Goal: Transaction & Acquisition: Purchase product/service

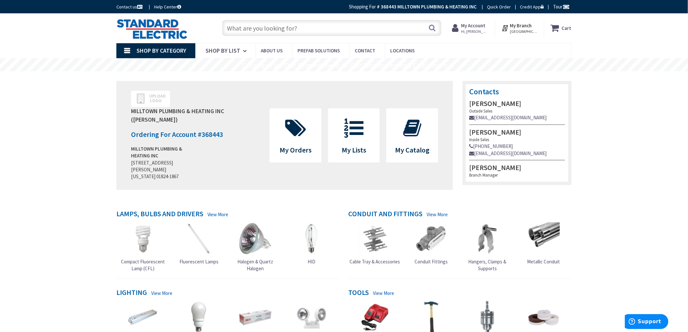
click at [364, 120] on icon at bounding box center [354, 127] width 26 height 19
click at [347, 127] on icon at bounding box center [354, 127] width 26 height 19
click at [357, 125] on icon at bounding box center [354, 127] width 26 height 19
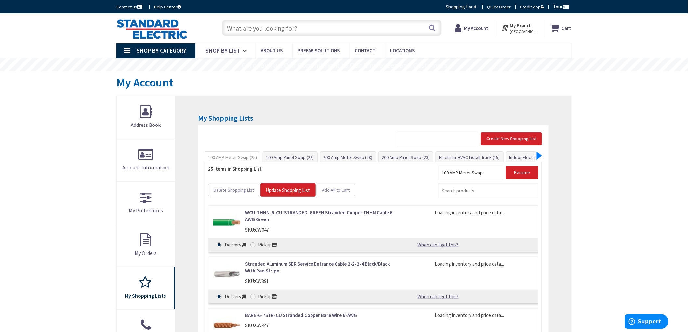
click at [540, 154] on div at bounding box center [538, 155] width 5 height 8
click at [435, 161] on div "Create New Shopping List 100 AMP Meter Swap (25) 100 Amp Panel Swap (22) 200 Am…" at bounding box center [373, 298] width 350 height 346
click at [433, 158] on link "Indoor Electrical Kit (35)" at bounding box center [420, 157] width 52 height 12
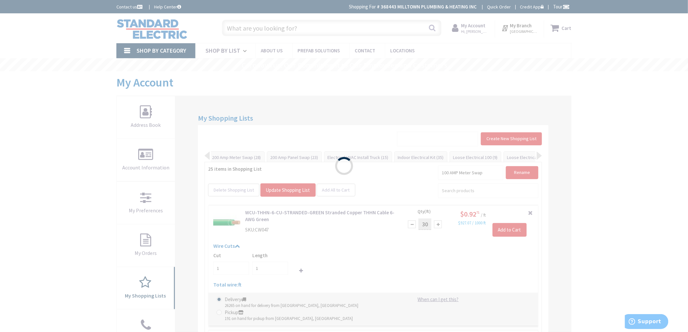
click at [43, 115] on div "Please wait..." at bounding box center [344, 166] width 688 height 332
click at [78, 149] on div "Please wait..." at bounding box center [344, 166] width 688 height 332
click at [103, 155] on div "Please wait..." at bounding box center [344, 166] width 688 height 332
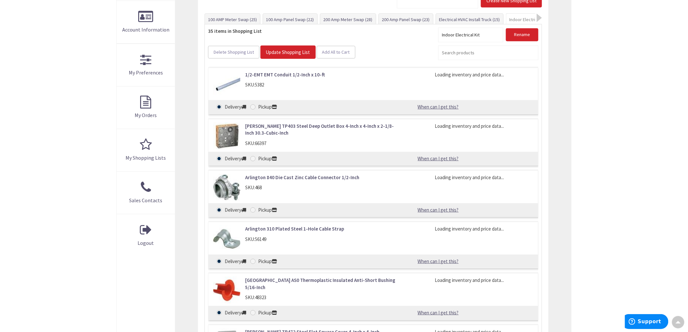
click at [309, 76] on link "1/2-EMT EMT Conduit 1/2-Inch x 10-ft" at bounding box center [320, 74] width 150 height 7
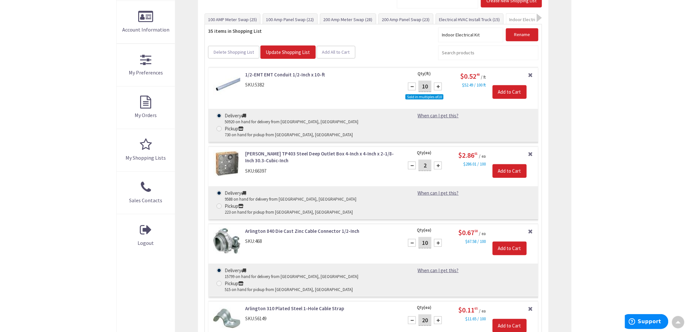
click at [302, 72] on link "1/2-EMT EMT Conduit 1/2-Inch x 10-ft" at bounding box center [320, 74] width 150 height 7
click at [508, 89] on input "Add to Cart" at bounding box center [509, 92] width 34 height 14
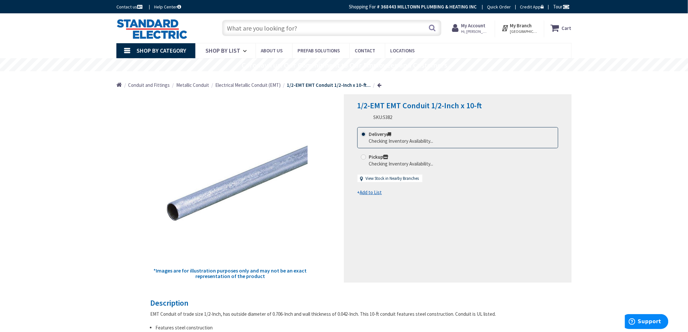
click at [104, 130] on main "Back *Images are for illustration purposes only and may not be an exact represe…" at bounding box center [343, 334] width 487 height 481
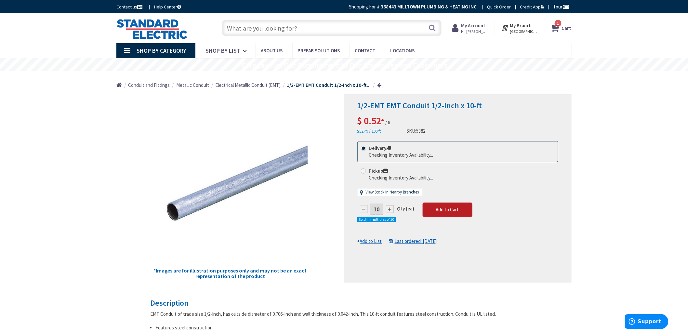
click at [446, 207] on span "Add to Cart" at bounding box center [447, 209] width 23 height 6
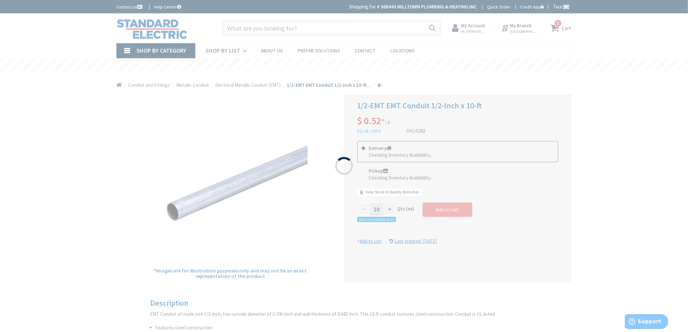
click at [600, 112] on div "Please wait..." at bounding box center [344, 166] width 688 height 332
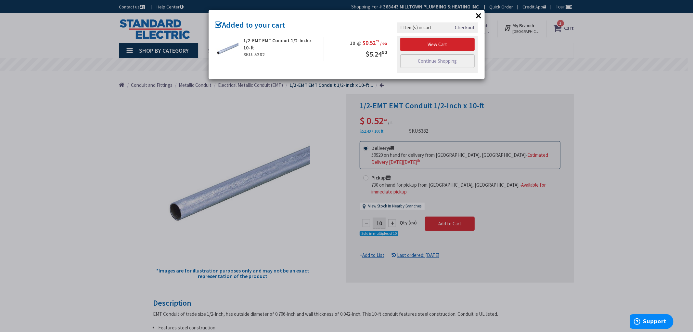
drag, startPoint x: 631, startPoint y: 107, endPoint x: 551, endPoint y: 51, distance: 97.9
click at [630, 106] on div "× Added to your cart 1/2-EMT EMT Conduit 1/2-Inch x 10-ft SKU: 5382 10 @ $0.52 …" at bounding box center [346, 166] width 693 height 332
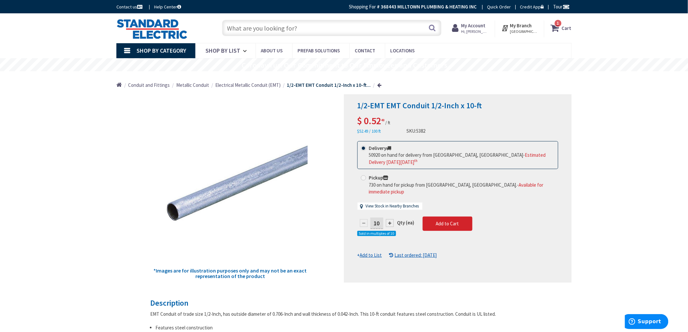
click at [566, 28] on strong "Cart" at bounding box center [567, 28] width 10 height 12
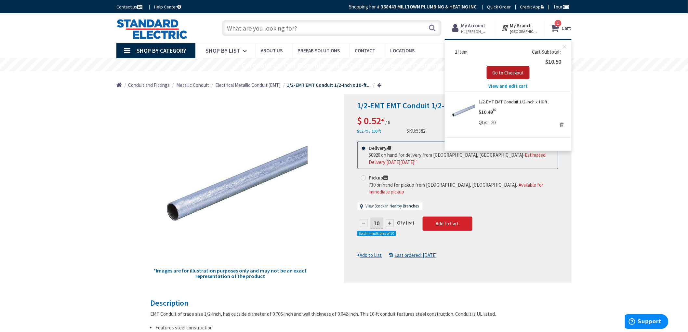
click at [506, 66] on button "Go to Checkout" at bounding box center [507, 73] width 43 height 14
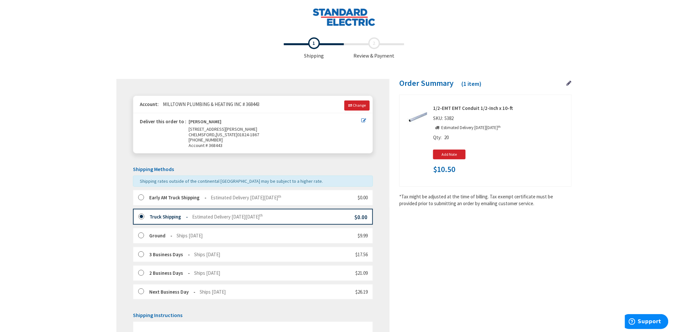
click at [141, 197] on label at bounding box center [143, 197] width 10 height 6
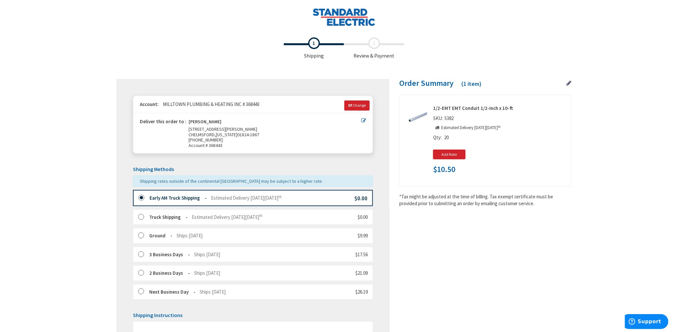
click at [36, 138] on div "Toggle Nav Checkout Shipping Review & Payment Estimated Total $10.50 1 Some ite…" at bounding box center [344, 240] width 688 height 480
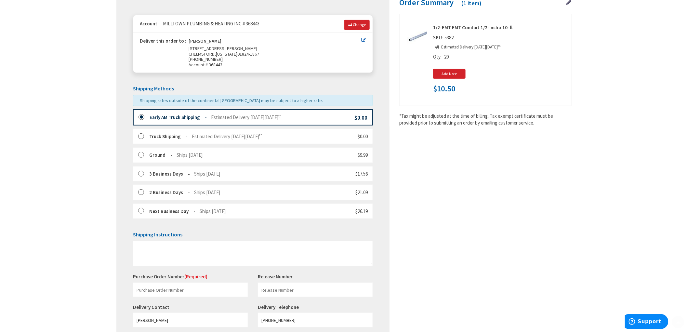
scroll to position [149, 0]
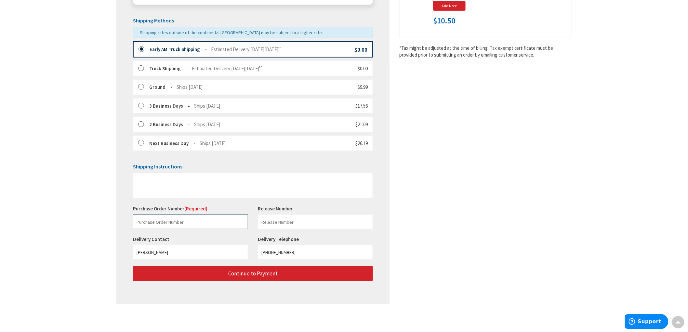
click at [168, 223] on input "text" at bounding box center [190, 221] width 115 height 15
paste input "229170779"
type input "229170779"
click at [322, 220] on input "text" at bounding box center [315, 221] width 115 height 15
type input "Graniello"
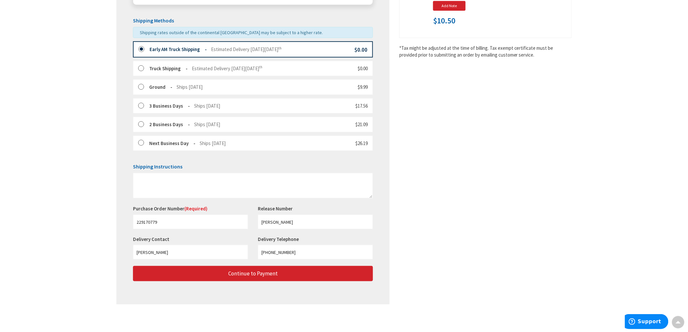
drag, startPoint x: 522, startPoint y: 119, endPoint x: 510, endPoint y: 223, distance: 104.9
click at [521, 119] on div "Shipping Review & Payment Estimated Total $10.50 1 Some items in your order are…" at bounding box center [343, 98] width 455 height 425
click at [506, 234] on div "Shipping Review & Payment Estimated Total $10.50 1 Some items in your order are…" at bounding box center [343, 98] width 455 height 425
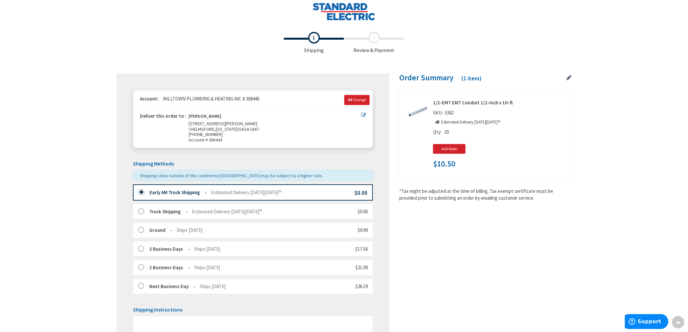
scroll to position [0, 0]
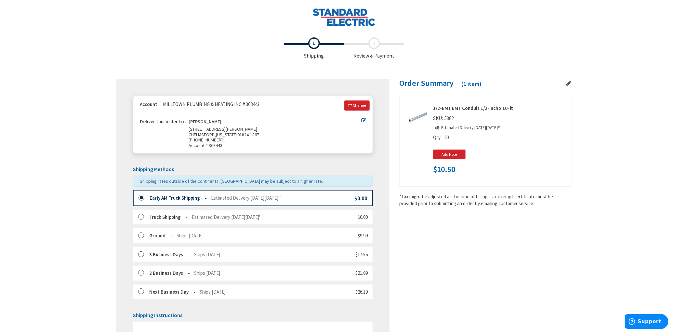
click at [444, 170] on span "$10.50" at bounding box center [444, 169] width 22 height 8
drag, startPoint x: 444, startPoint y: 170, endPoint x: 659, endPoint y: 141, distance: 216.6
click at [684, 142] on div "Toggle Nav Checkout Shipping Review & Payment Estimated Total $10.50 1 Some ite…" at bounding box center [344, 240] width 688 height 480
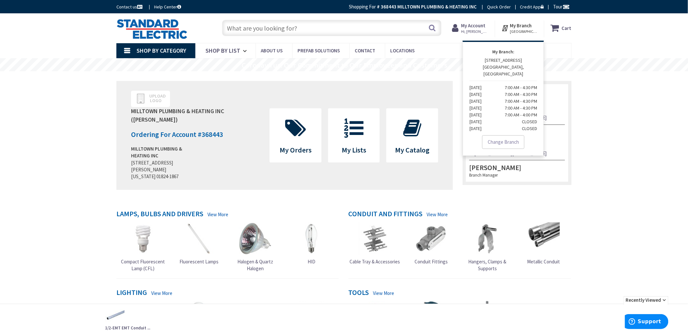
click at [485, 24] on strong "My Account" at bounding box center [473, 25] width 24 height 6
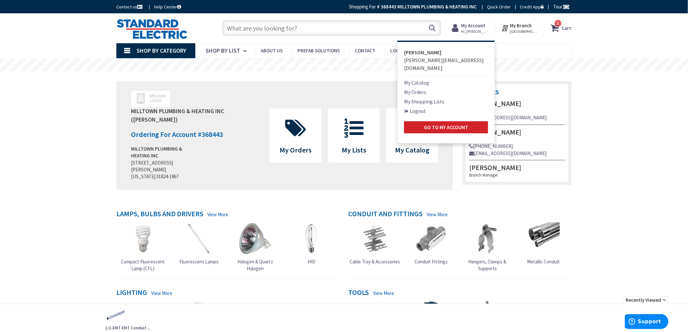
click at [423, 88] on link "My Orders" at bounding box center [415, 92] width 22 height 8
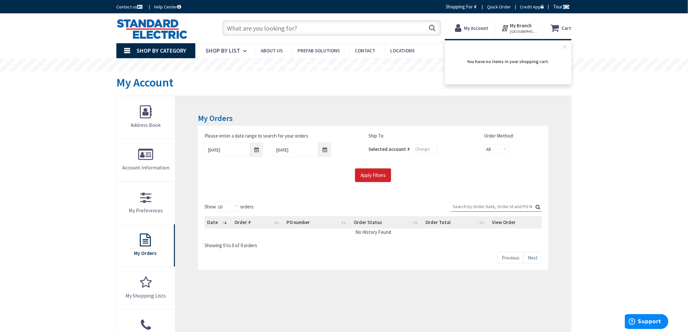
click at [528, 64] on span "You have no items in your shopping cart." at bounding box center [508, 61] width 83 height 6
click at [602, 60] on rs-slide "Coronavirus: Our Commitment to Our Employees and Customers" at bounding box center [344, 64] width 688 height 13
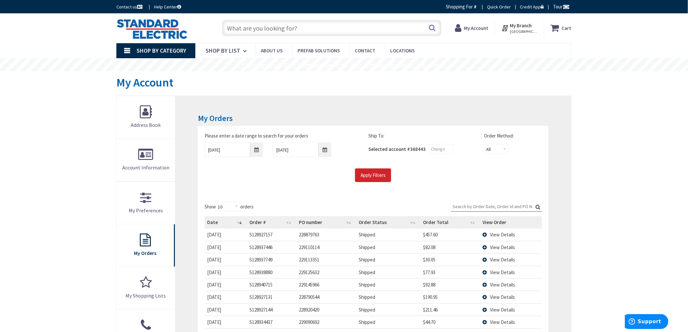
click at [559, 24] on icon at bounding box center [555, 28] width 11 height 12
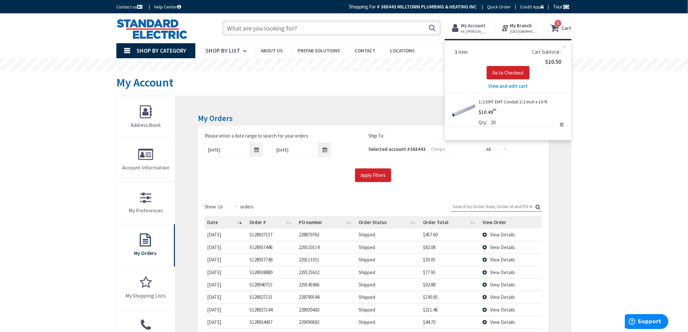
click at [510, 86] on span "View and edit cart" at bounding box center [507, 86] width 39 height 6
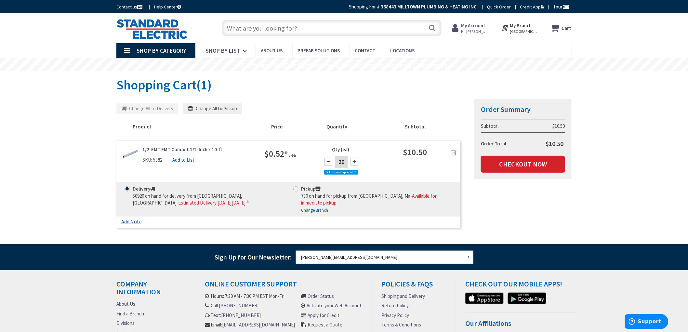
drag, startPoint x: 0, startPoint y: 0, endPoint x: 306, endPoint y: 155, distance: 343.1
click at [303, 153] on div "1/2-EMT EMT Conduit 1/2-Inch x 10-ft SKU: 5382 + Add to List $0.52 49 / ea 20" at bounding box center [288, 164] width 344 height 36
type input "10"
click at [524, 207] on div "Summary Order Summary Subtotal $10.50 Order Total $10.50 Checkout Now Some item…" at bounding box center [343, 164] width 465 height 133
click at [517, 167] on link "Checkout Now" at bounding box center [523, 164] width 84 height 17
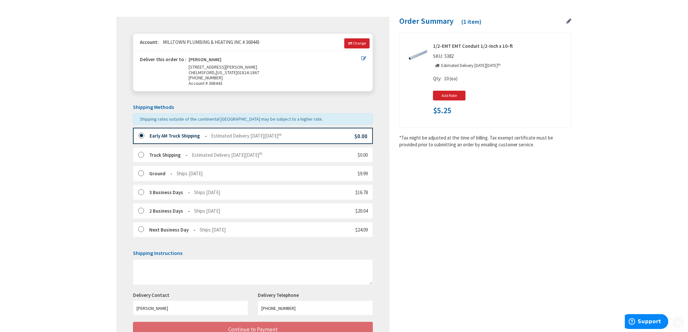
scroll to position [72, 0]
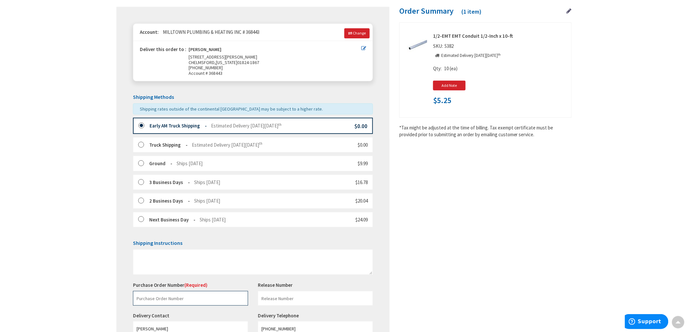
paste input "229170779"
type input "229170779"
click at [53, 201] on div "Toggle Nav Checkout Shipping Review & Payment Estimated Total $5.25 1 Some item…" at bounding box center [344, 168] width 688 height 480
click at [47, 189] on div "Toggle Nav Checkout Shipping Review & Payment Estimated Total $5.25 1 Some item…" at bounding box center [344, 168] width 688 height 480
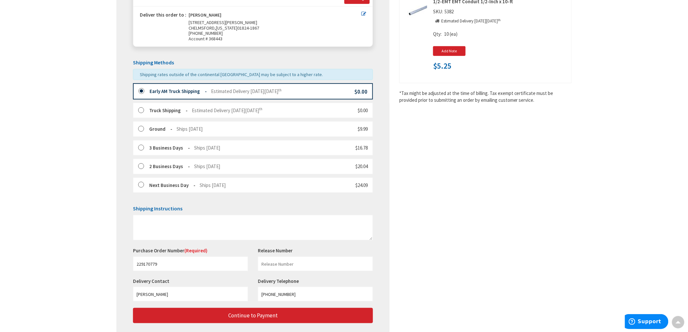
scroll to position [149, 0]
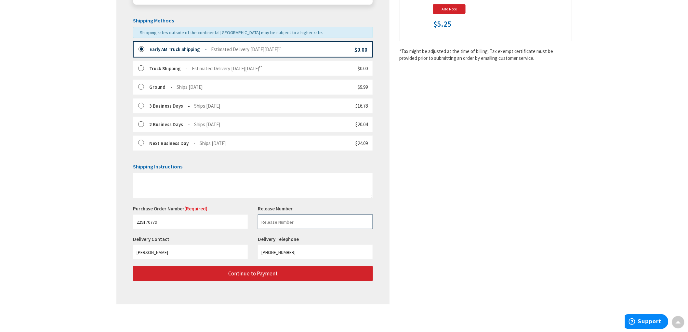
click at [332, 227] on input "text" at bounding box center [315, 221] width 115 height 15
type input "Graniello"
click at [521, 197] on div "Shipping Review & Payment Estimated Total $5.25 1 Some items in your order are …" at bounding box center [343, 98] width 455 height 425
click at [519, 196] on div "Shipping Review & Payment Estimated Total $5.25 1 Some items in your order are …" at bounding box center [343, 98] width 455 height 425
click at [446, 25] on span "$5.25" at bounding box center [442, 24] width 18 height 8
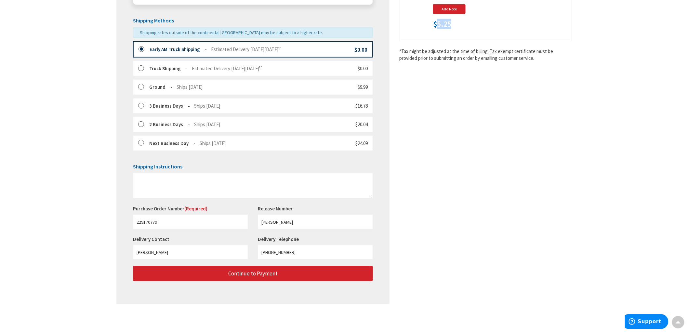
click at [446, 25] on span "$5.25" at bounding box center [442, 24] width 18 height 8
copy span "5.25"
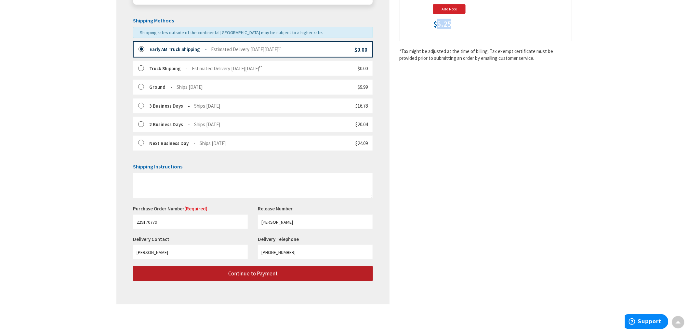
click at [246, 274] on span "Continue to Payment" at bounding box center [252, 273] width 49 height 7
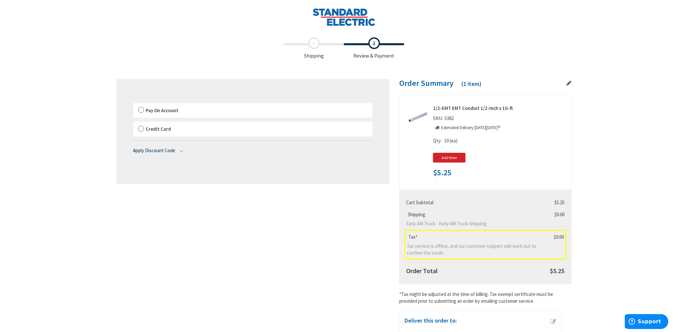
click at [142, 109] on label "Pay On Account" at bounding box center [252, 110] width 239 height 15
click at [133, 104] on input "Pay On Account" at bounding box center [133, 104] width 0 height 0
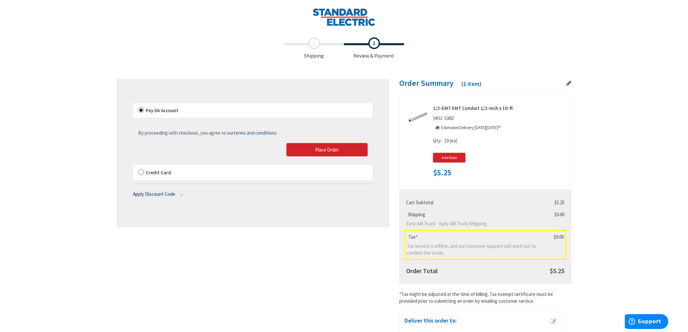
click at [87, 144] on div "Toggle Nav Checkout Shipping Review & Payment Estimated Total $5.25 1 Some item…" at bounding box center [344, 204] width 688 height 408
click at [345, 146] on button "Place Order" at bounding box center [326, 150] width 81 height 14
click at [0, 0] on div "Please wait..." at bounding box center [0, 0] width 0 height 0
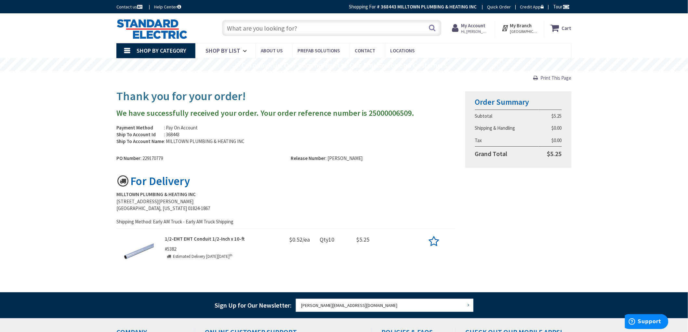
drag, startPoint x: 15, startPoint y: 136, endPoint x: 18, endPoint y: 133, distance: 3.9
click at [17, 135] on div "Skip to Content Toggle Nav Search Cart My Cart Close" at bounding box center [344, 241] width 688 height 457
click at [27, 126] on div "Skip to Content Toggle Nav Search Cart My Cart Close" at bounding box center [344, 241] width 688 height 457
click at [200, 239] on strong "1/2-EMT EMT Conduit 1/2-Inch x 10-ft" at bounding box center [205, 239] width 80 height 6
drag, startPoint x: 182, startPoint y: 248, endPoint x: 167, endPoint y: 249, distance: 15.0
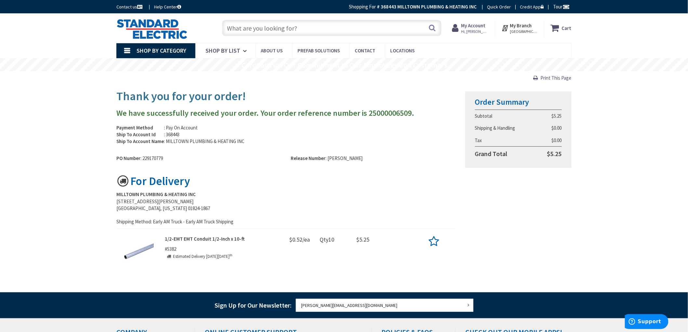
click at [167, 249] on div "1/2-EMT EMT Conduit 1/2-Inch x 10-ft #5382 Estimated Delivery on Wednesday, Oct…" at bounding box center [213, 248] width 97 height 26
copy span "5382"
click at [256, 29] on input "text" at bounding box center [331, 28] width 219 height 16
paste input "5382"
type input "5382"
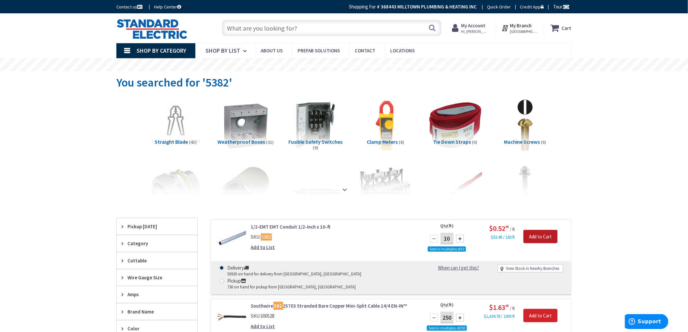
click at [548, 235] on input "Add to Cart" at bounding box center [540, 237] width 34 height 14
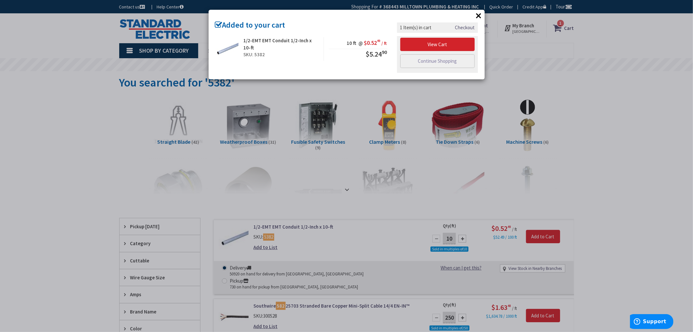
drag, startPoint x: 588, startPoint y: 97, endPoint x: 577, endPoint y: 81, distance: 20.2
click at [587, 96] on div "× Added to your cart 1/2-EMT EMT Conduit 1/2-Inch x 10-ft SKU: 5382 10 ft @ $0.…" at bounding box center [346, 166] width 693 height 332
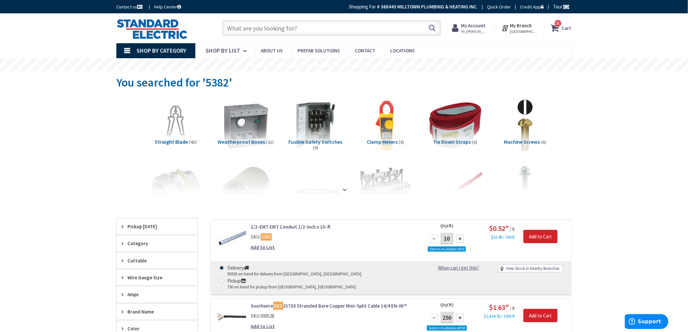
click at [564, 27] on strong "Cart" at bounding box center [567, 28] width 10 height 12
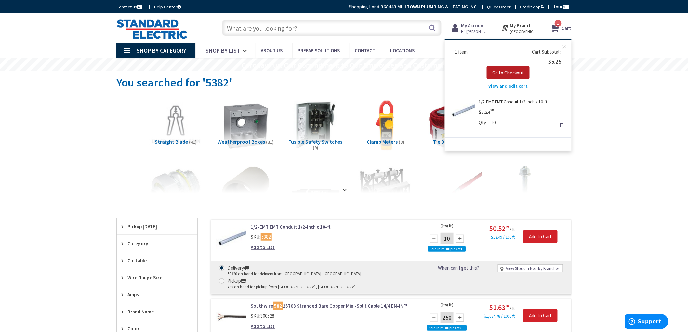
click at [505, 68] on button "Go to Checkout" at bounding box center [507, 73] width 43 height 14
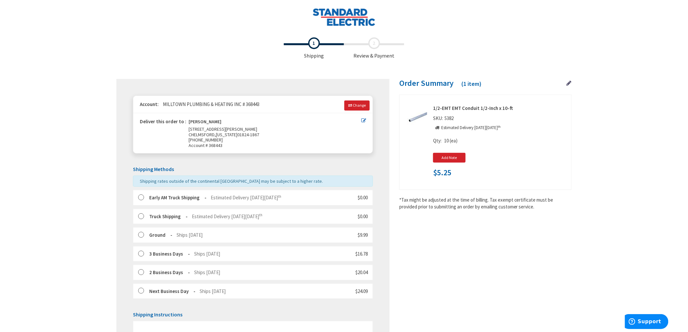
click at [144, 198] on label at bounding box center [143, 197] width 10 height 6
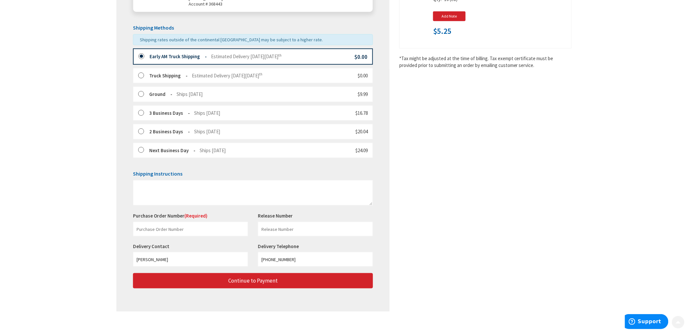
scroll to position [149, 0]
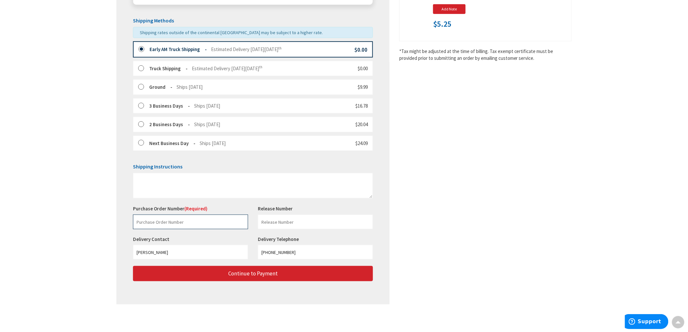
click at [161, 223] on input "text" at bounding box center [190, 221] width 115 height 15
paste input "229152199"
type input "229152199"
click at [300, 220] on input "text" at bounding box center [315, 221] width 115 height 15
type input "[PERSON_NAME]"
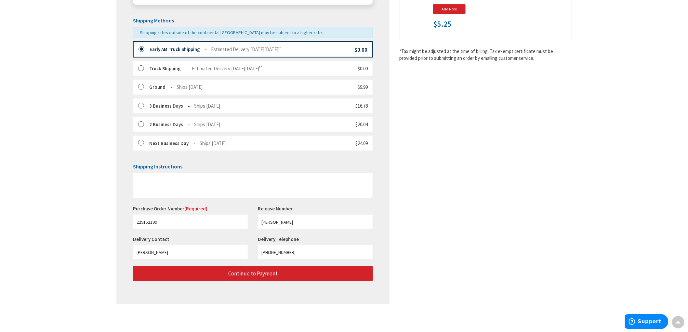
drag, startPoint x: 594, startPoint y: 191, endPoint x: 507, endPoint y: 205, distance: 88.3
click at [592, 191] on div "Toggle Nav Checkout Shipping Review & Payment Estimated Total $5.25 1 Some item…" at bounding box center [344, 91] width 688 height 480
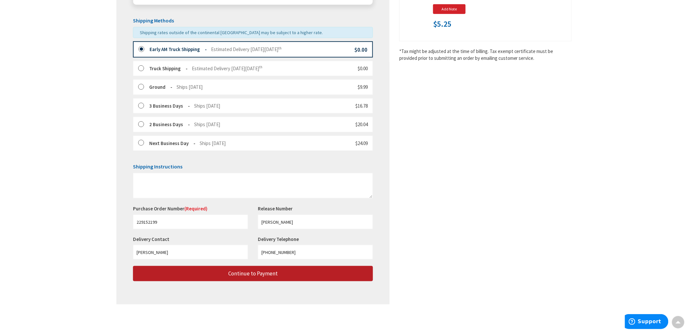
click at [272, 273] on span "Continue to Payment" at bounding box center [252, 273] width 49 height 7
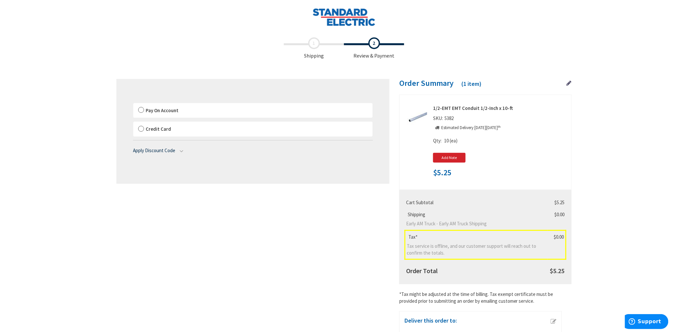
click at [140, 109] on label "Pay On Account" at bounding box center [252, 110] width 239 height 15
click at [144, 108] on label "Pay On Account" at bounding box center [252, 110] width 239 height 15
click at [133, 104] on input "Pay On Account" at bounding box center [133, 104] width 0 height 0
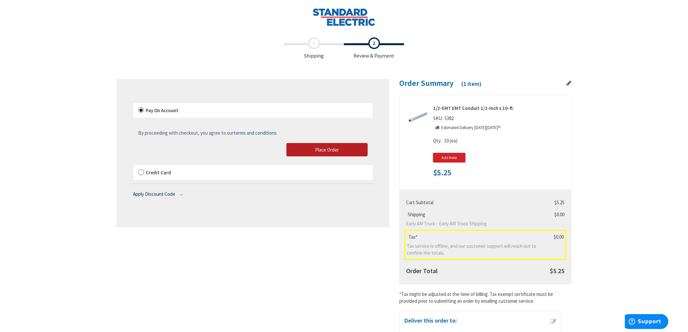
click at [333, 150] on span "Place Order" at bounding box center [327, 150] width 24 height 6
